Goal: Transaction & Acquisition: Download file/media

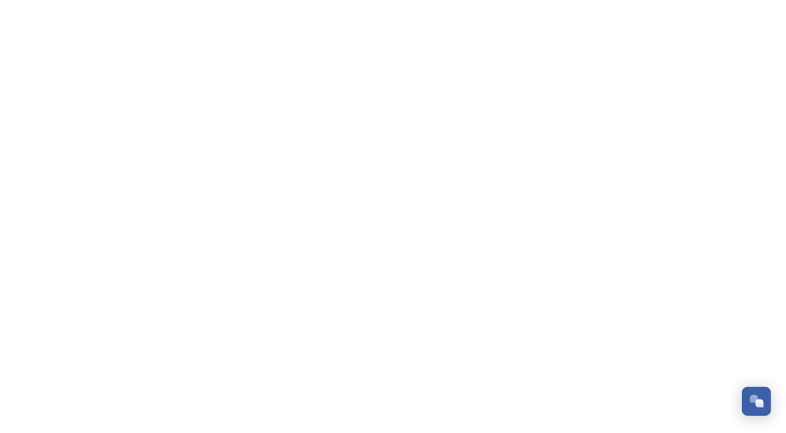
scroll to position [490, 0]
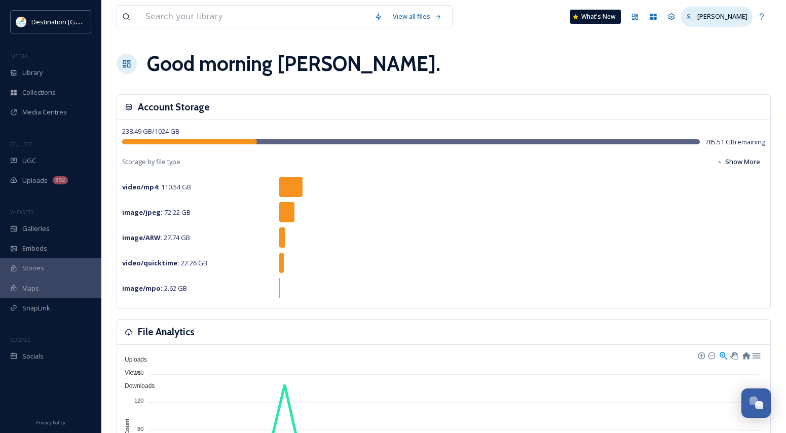
click at [734, 15] on span "[PERSON_NAME]" at bounding box center [722, 16] width 50 height 9
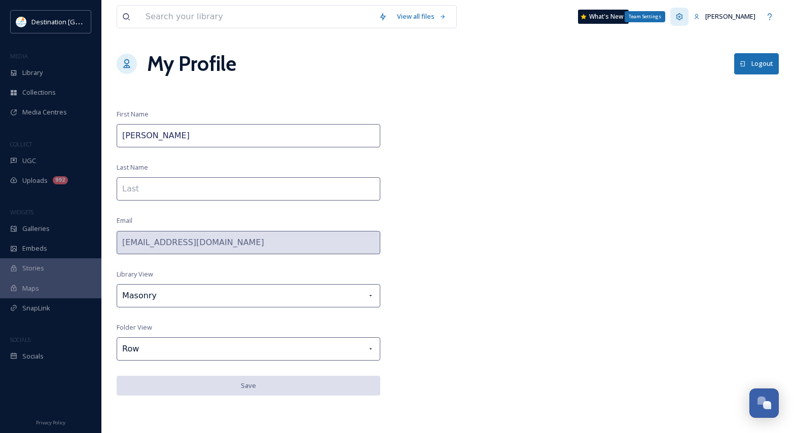
click at [683, 13] on icon at bounding box center [679, 17] width 8 height 8
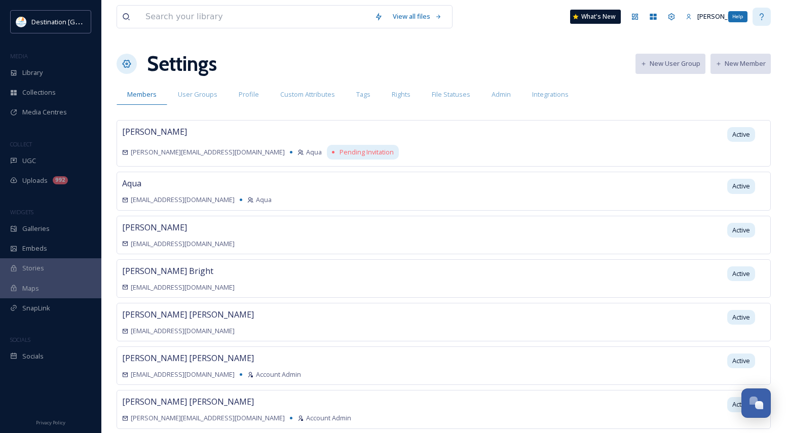
click at [762, 19] on icon at bounding box center [762, 16] width 4 height 7
click at [675, 17] on icon at bounding box center [672, 16] width 7 height 7
click at [732, 17] on div "[PERSON_NAME]" at bounding box center [717, 17] width 72 height 20
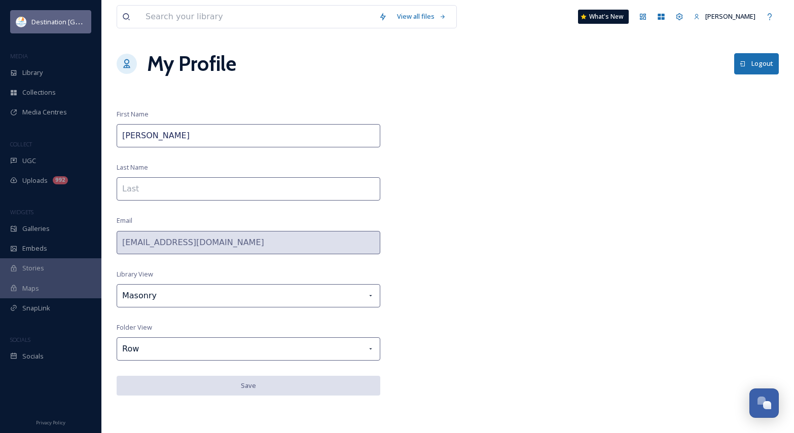
click at [48, 20] on span "Destination [GEOGRAPHIC_DATA]" at bounding box center [81, 22] width 101 height 10
click at [485, 92] on div "View all files What's New Patti My Profile Logout First Name Patti Last Name Em…" at bounding box center [447, 216] width 692 height 433
click at [69, 20] on span "Destination [GEOGRAPHIC_DATA]" at bounding box center [81, 22] width 101 height 10
click at [665, 17] on icon at bounding box center [661, 17] width 8 height 8
click at [55, 19] on span "Destination [GEOGRAPHIC_DATA]" at bounding box center [81, 22] width 101 height 10
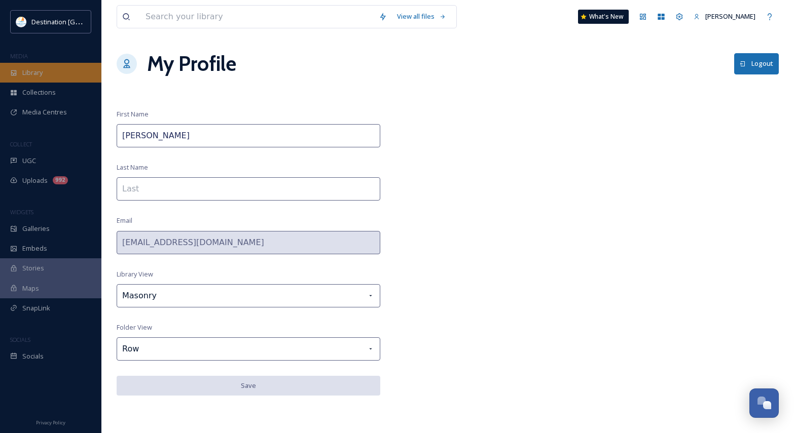
click at [25, 68] on span "Library" at bounding box center [32, 73] width 20 height 10
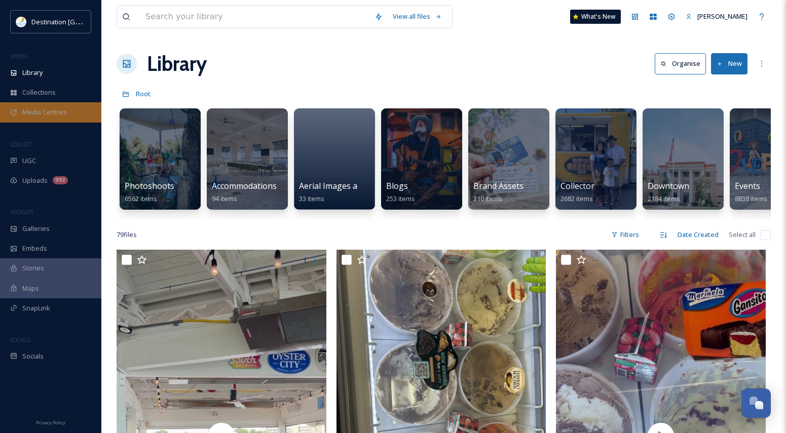
click at [36, 108] on span "Media Centres" at bounding box center [44, 112] width 45 height 10
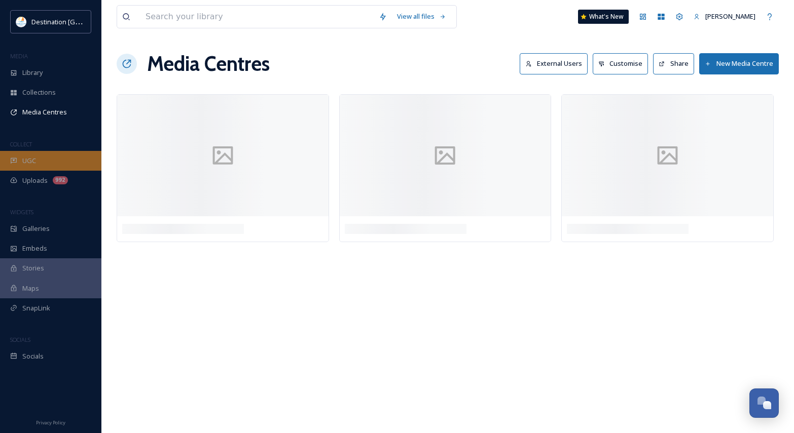
click at [35, 156] on span "UGC" at bounding box center [29, 161] width 14 height 10
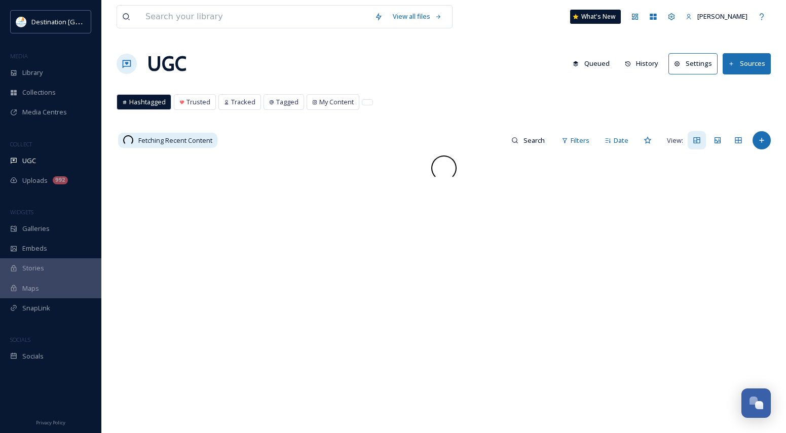
click at [38, 186] on div "Uploads 992" at bounding box center [50, 181] width 101 height 20
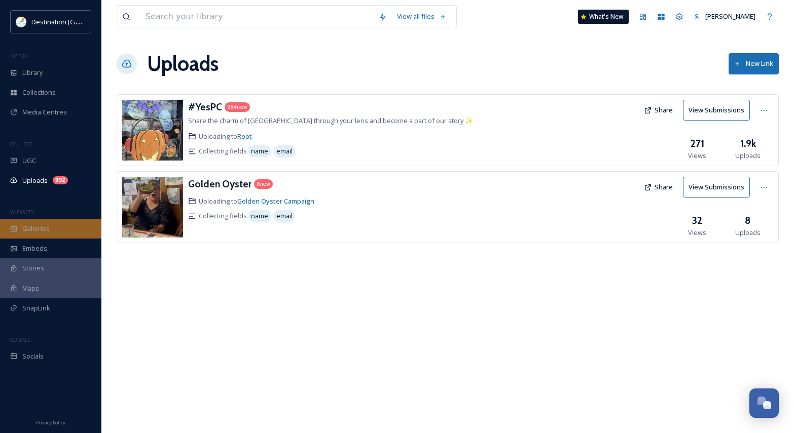
click at [42, 234] on span "Galleries" at bounding box center [35, 229] width 27 height 10
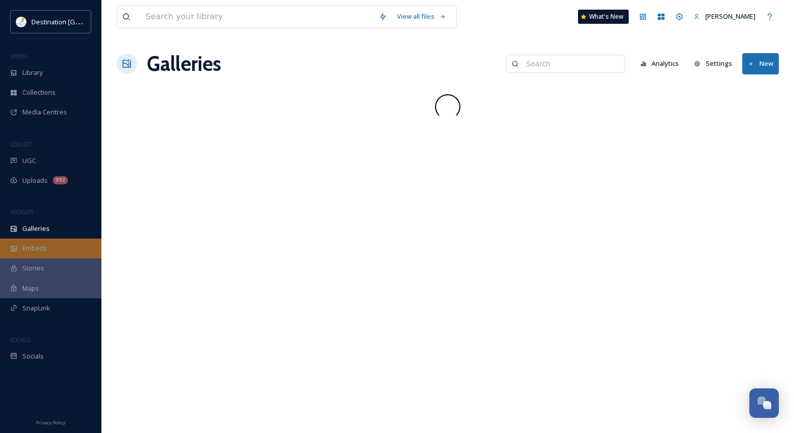
click at [43, 253] on span "Embeds" at bounding box center [34, 249] width 25 height 10
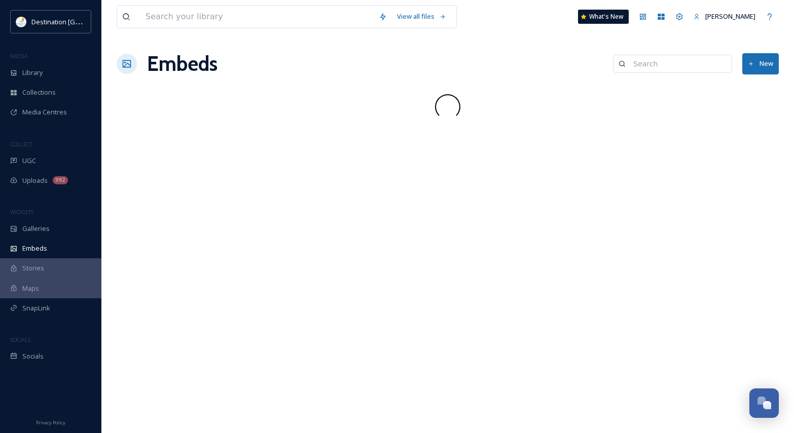
click at [44, 272] on div "Stories" at bounding box center [50, 269] width 101 height 20
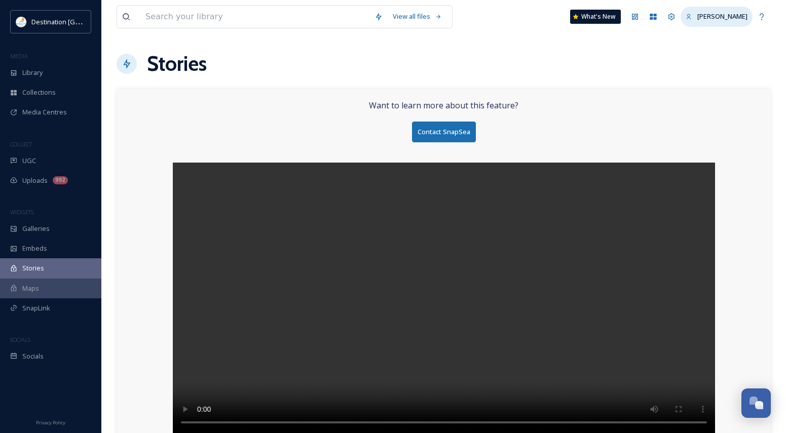
click at [733, 15] on span "[PERSON_NAME]" at bounding box center [722, 16] width 50 height 9
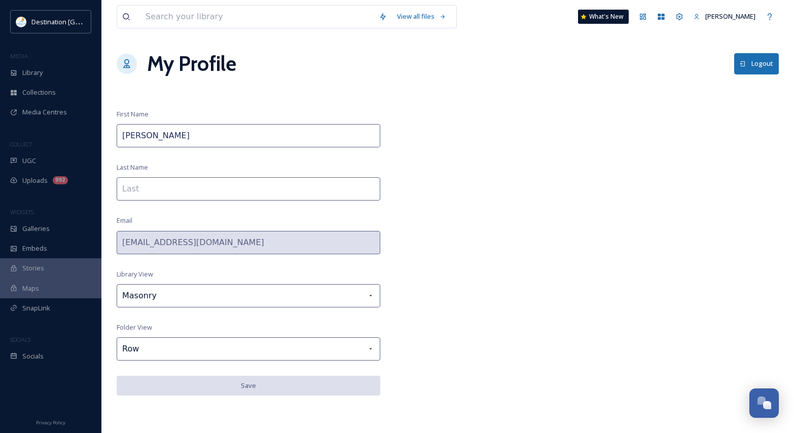
click at [752, 64] on button "Logout" at bounding box center [756, 63] width 45 height 21
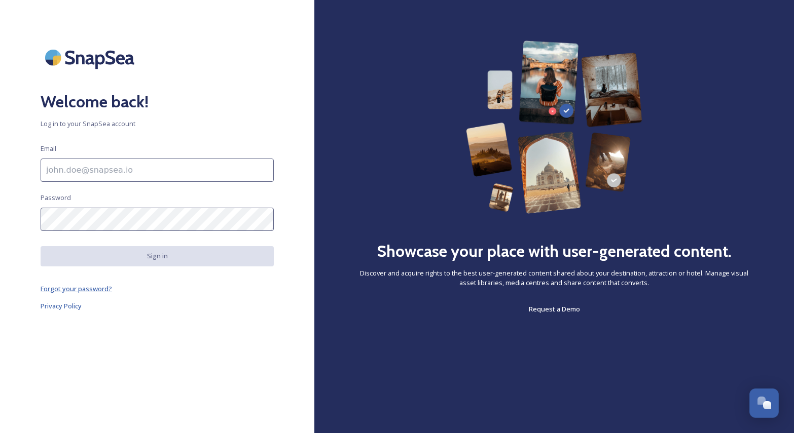
click at [82, 293] on span "Forgot your password?" at bounding box center [76, 288] width 71 height 9
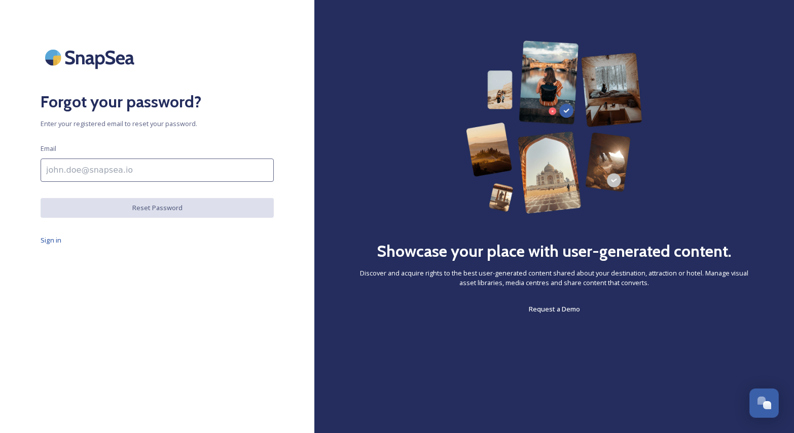
click at [98, 170] on input at bounding box center [157, 170] width 233 height 23
type input "[EMAIL_ADDRESS][DOMAIN_NAME]"
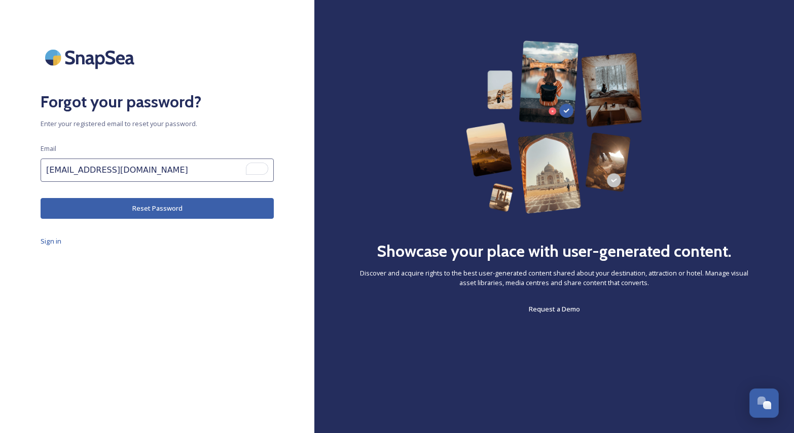
click at [122, 208] on button "Reset Password" at bounding box center [157, 208] width 233 height 21
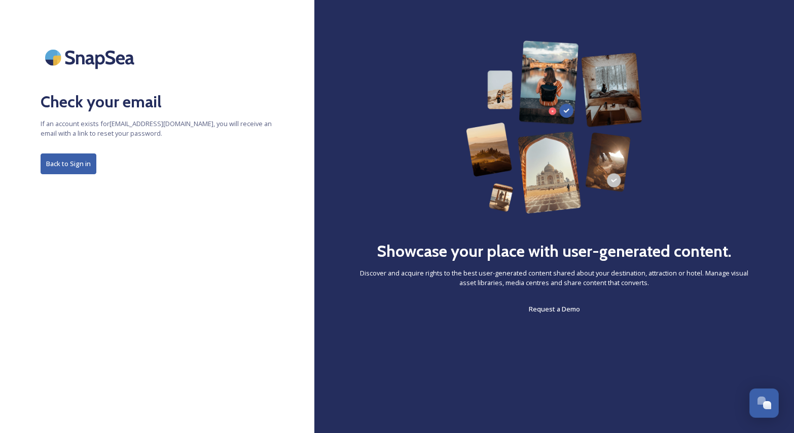
click at [71, 161] on button "Back to Sign in" at bounding box center [69, 164] width 56 height 21
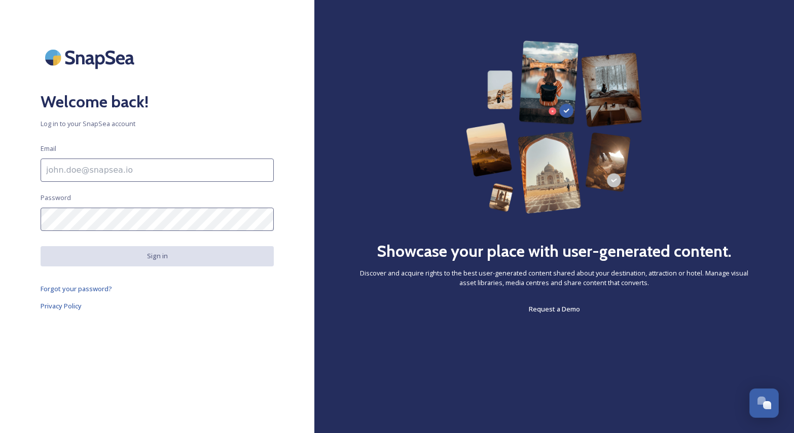
click at [102, 172] on input at bounding box center [157, 170] width 233 height 23
type input "[EMAIL_ADDRESS][DOMAIN_NAME]"
click at [200, 311] on link "Privacy Policy" at bounding box center [157, 306] width 233 height 12
click at [66, 288] on span "Forgot your password?" at bounding box center [76, 288] width 71 height 9
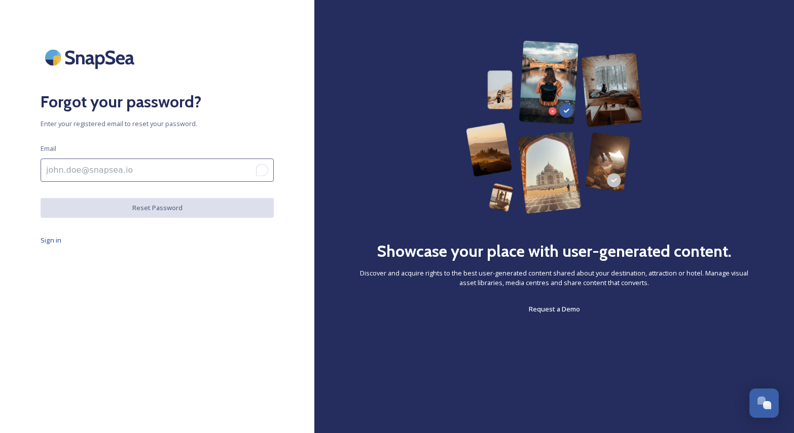
click at [79, 172] on input "To enrich screen reader interactions, please activate Accessibility in Grammarl…" at bounding box center [157, 170] width 233 height 23
type input "[EMAIL_ADDRESS][DOMAIN_NAME]"
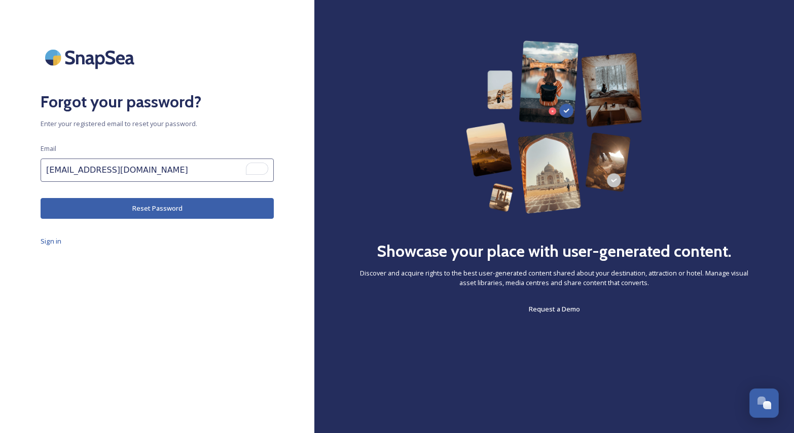
click at [167, 209] on button "Reset Password" at bounding box center [157, 208] width 233 height 21
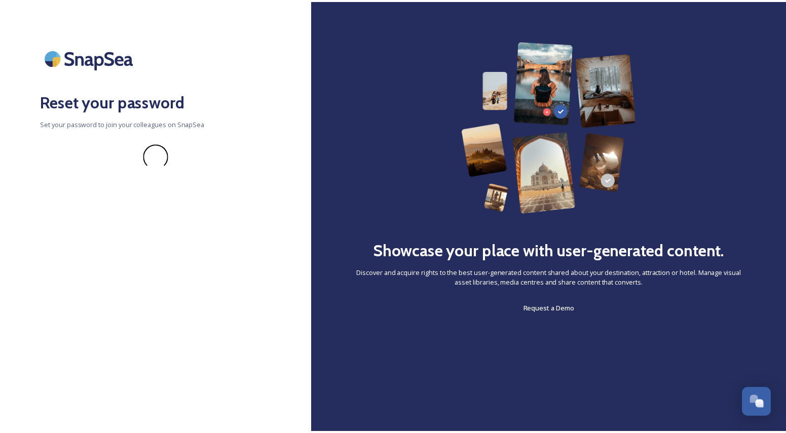
scroll to position [490, 0]
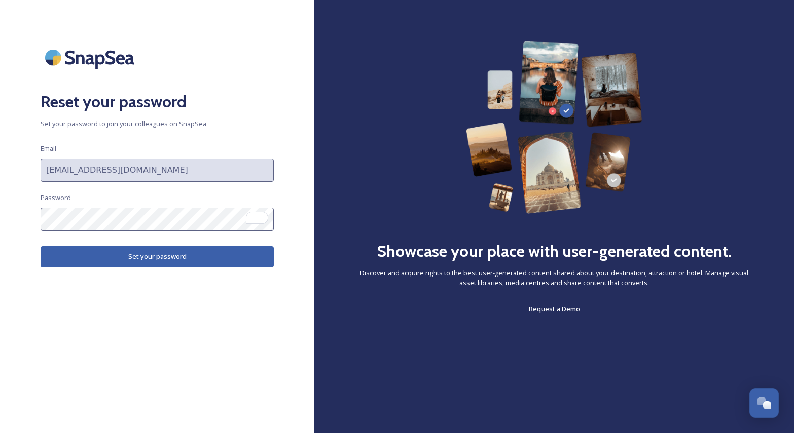
click at [145, 264] on button "Set your password" at bounding box center [157, 256] width 233 height 21
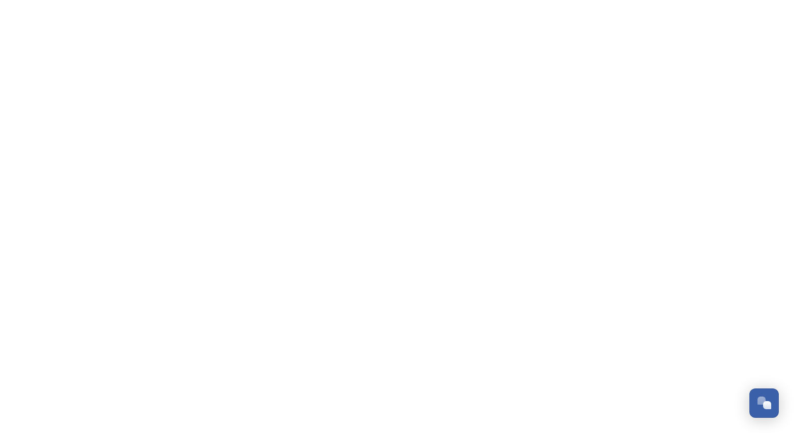
scroll to position [490, 0]
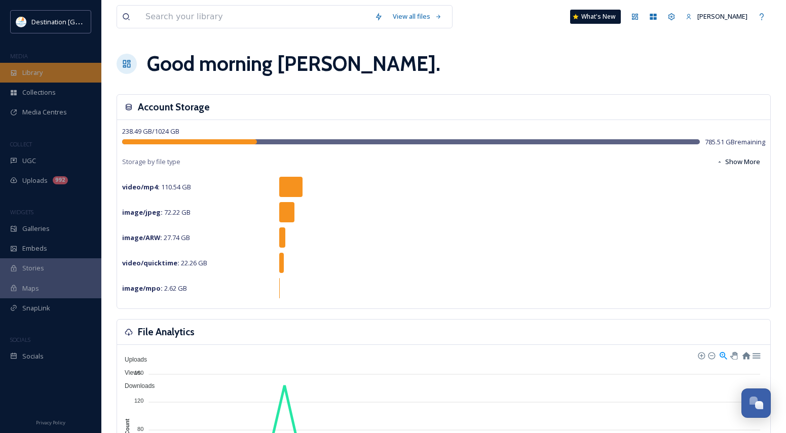
click at [46, 76] on div "Library" at bounding box center [50, 73] width 101 height 20
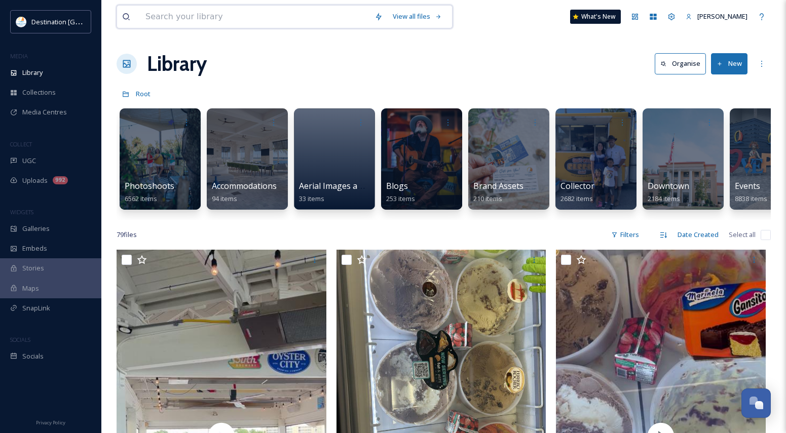
click at [250, 21] on input at bounding box center [254, 17] width 229 height 22
type input "l"
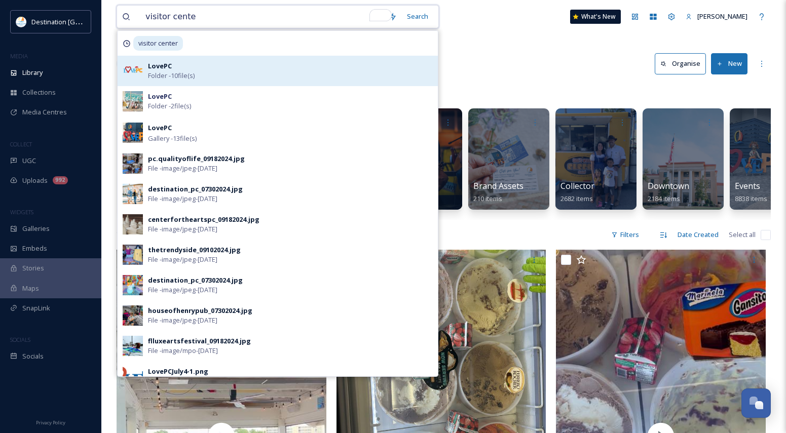
type input "visitor center"
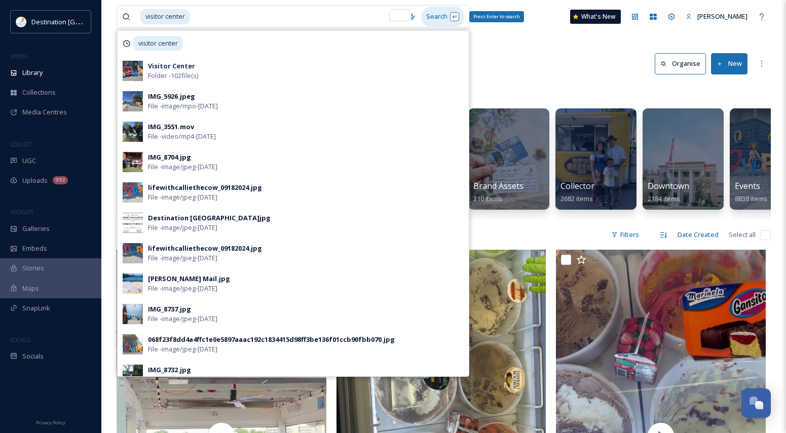
click at [456, 16] on div "Search Press Enter to search" at bounding box center [442, 17] width 43 height 20
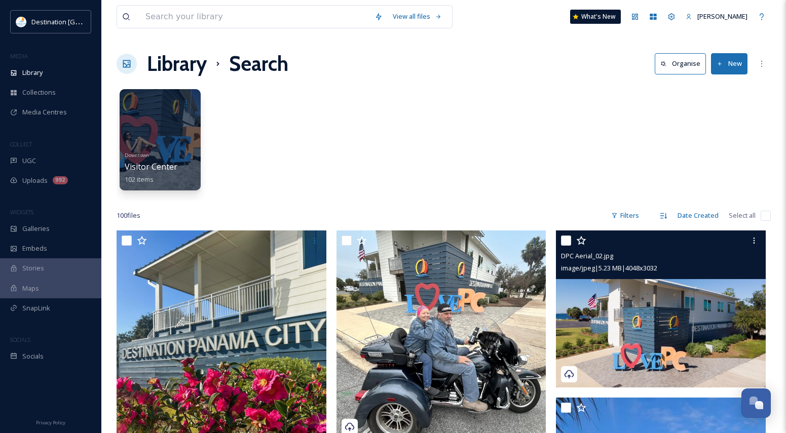
click at [660, 278] on div "DPC Aerial_02.jpg image/jpeg | 5.23 MB | 4048 x 3032" at bounding box center [661, 255] width 210 height 49
click at [666, 314] on img at bounding box center [661, 309] width 210 height 157
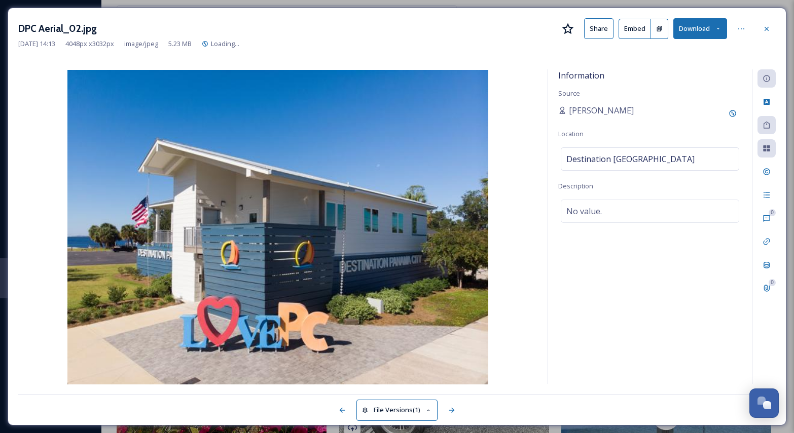
click at [711, 32] on button "Download" at bounding box center [700, 28] width 54 height 21
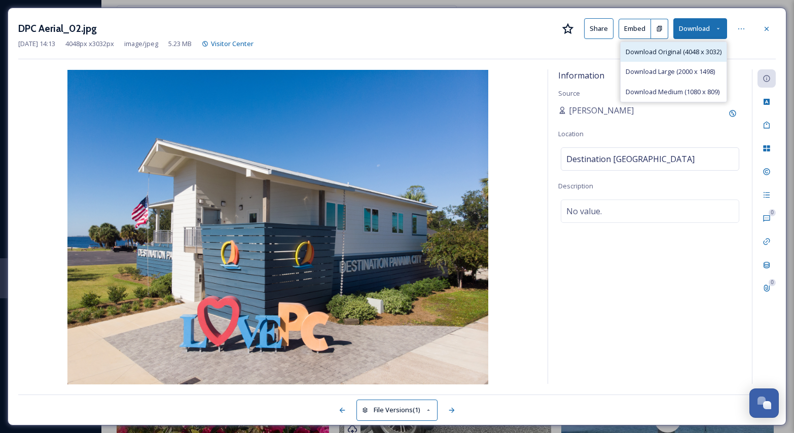
click at [668, 53] on span "Download Original (4048 x 3032)" at bounding box center [673, 52] width 96 height 10
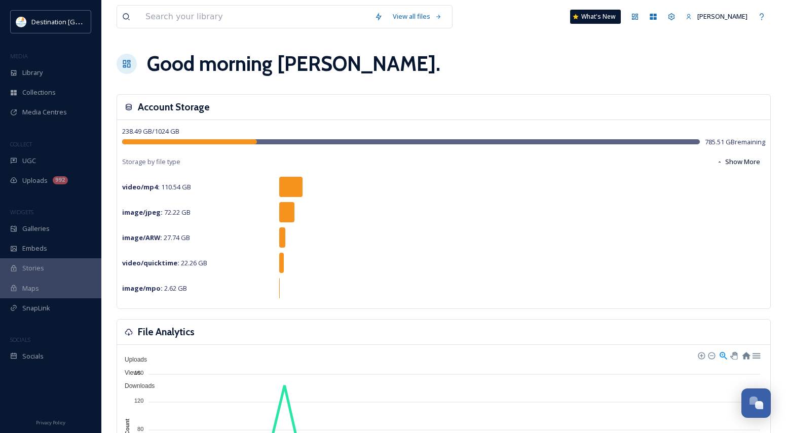
scroll to position [490, 0]
